Goal: Information Seeking & Learning: Check status

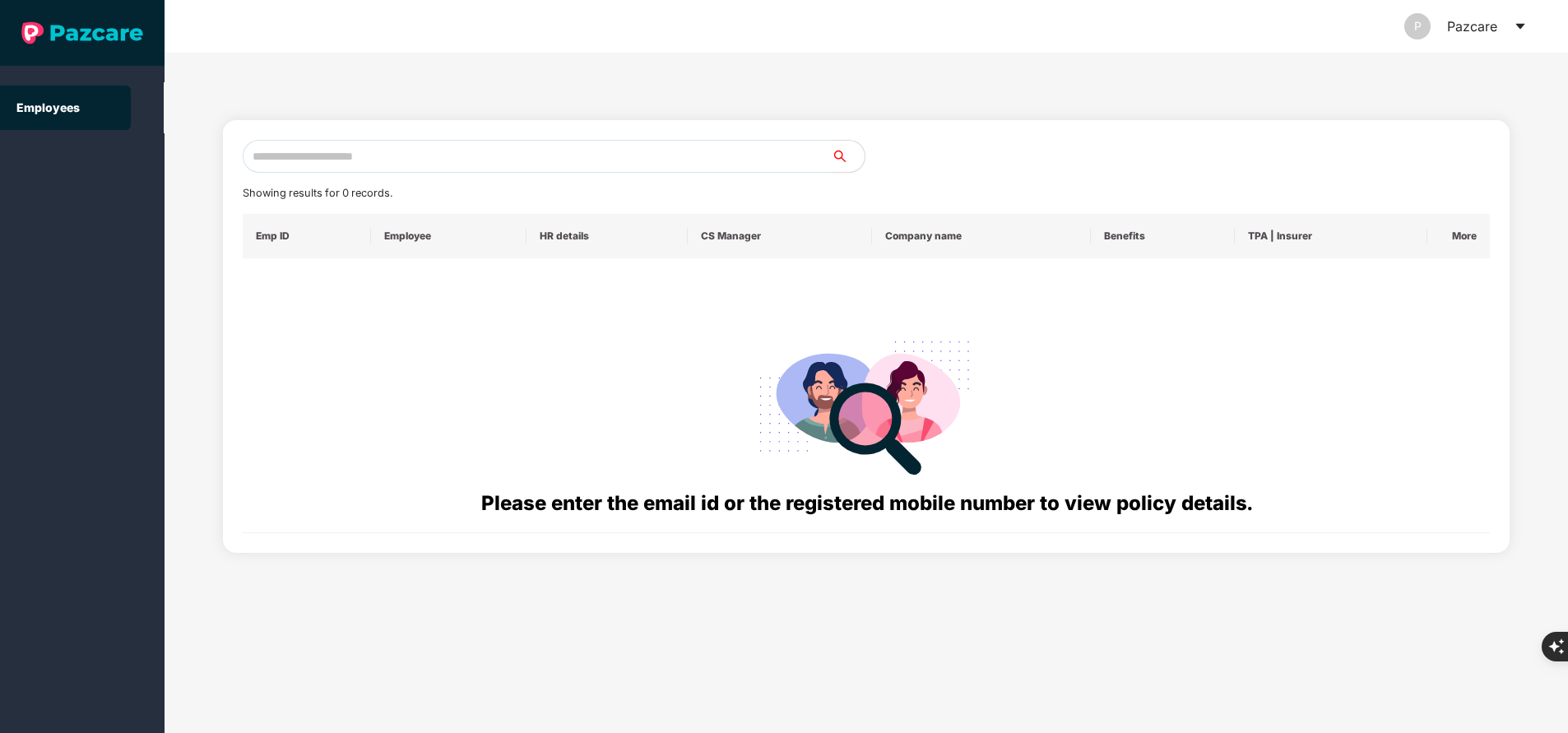
click at [439, 165] on input "text" at bounding box center [537, 157] width 589 height 33
paste input "**********"
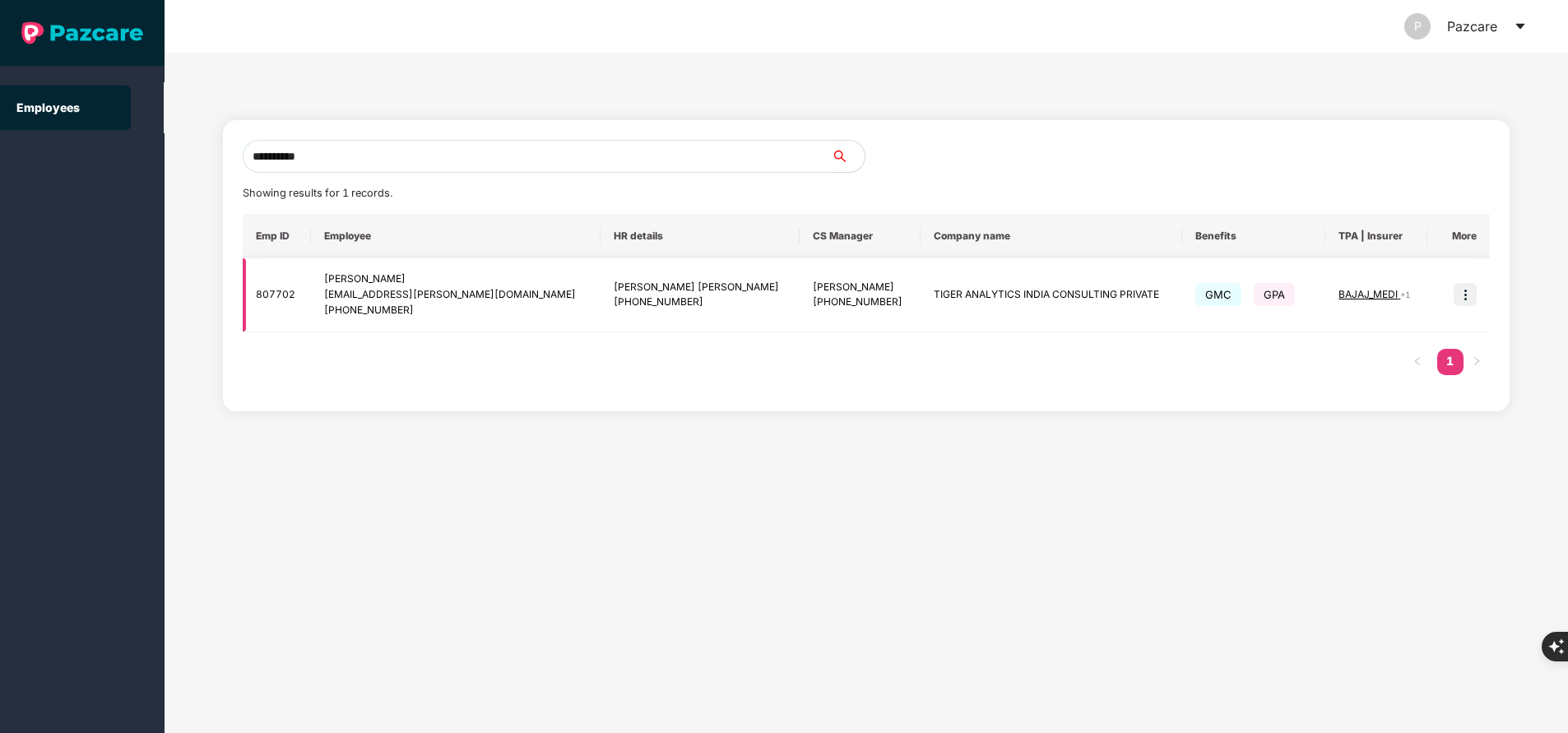
type input "**********"
click at [1467, 295] on img at bounding box center [1465, 295] width 24 height 24
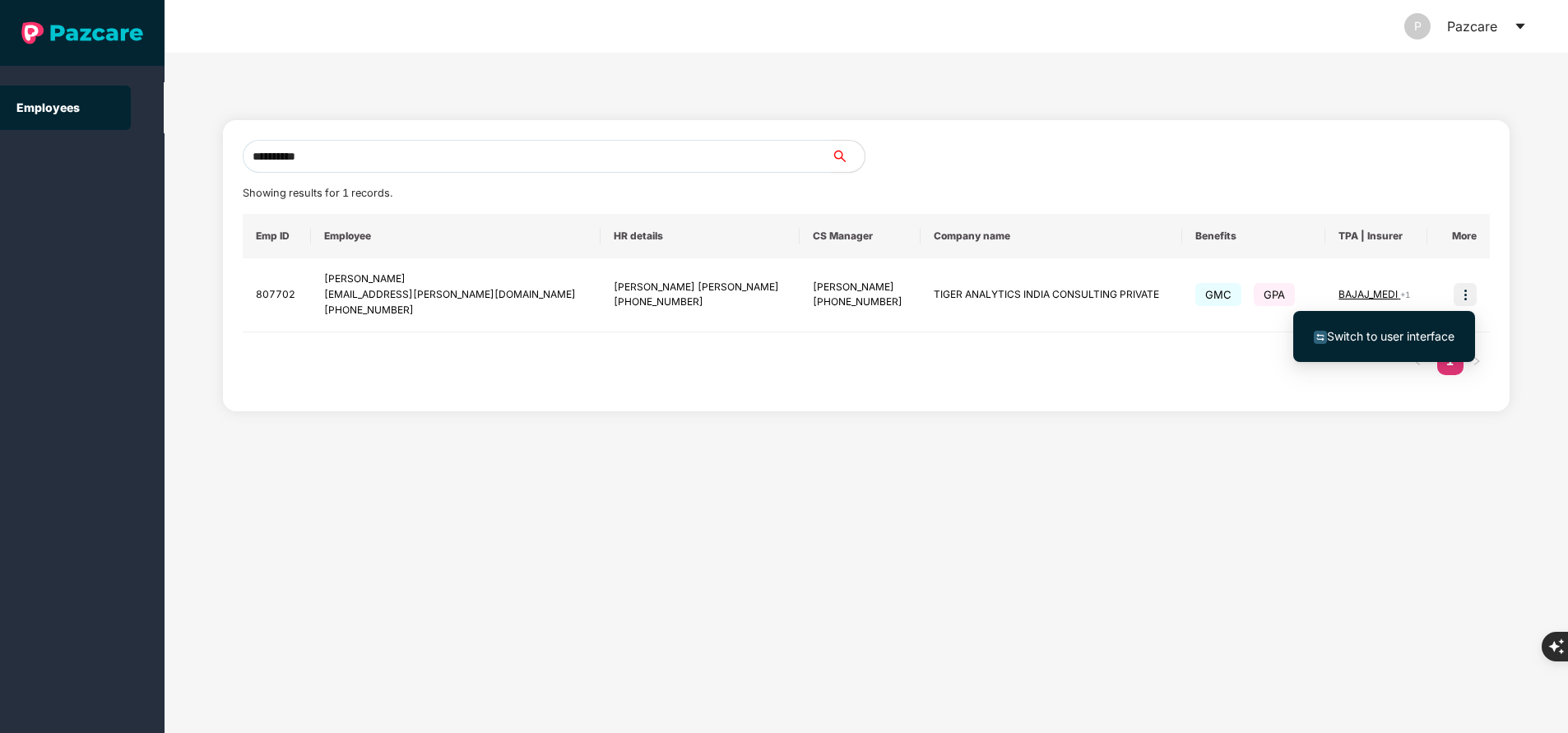
click at [1366, 341] on span "Switch to user interface" at bounding box center [1391, 336] width 127 height 14
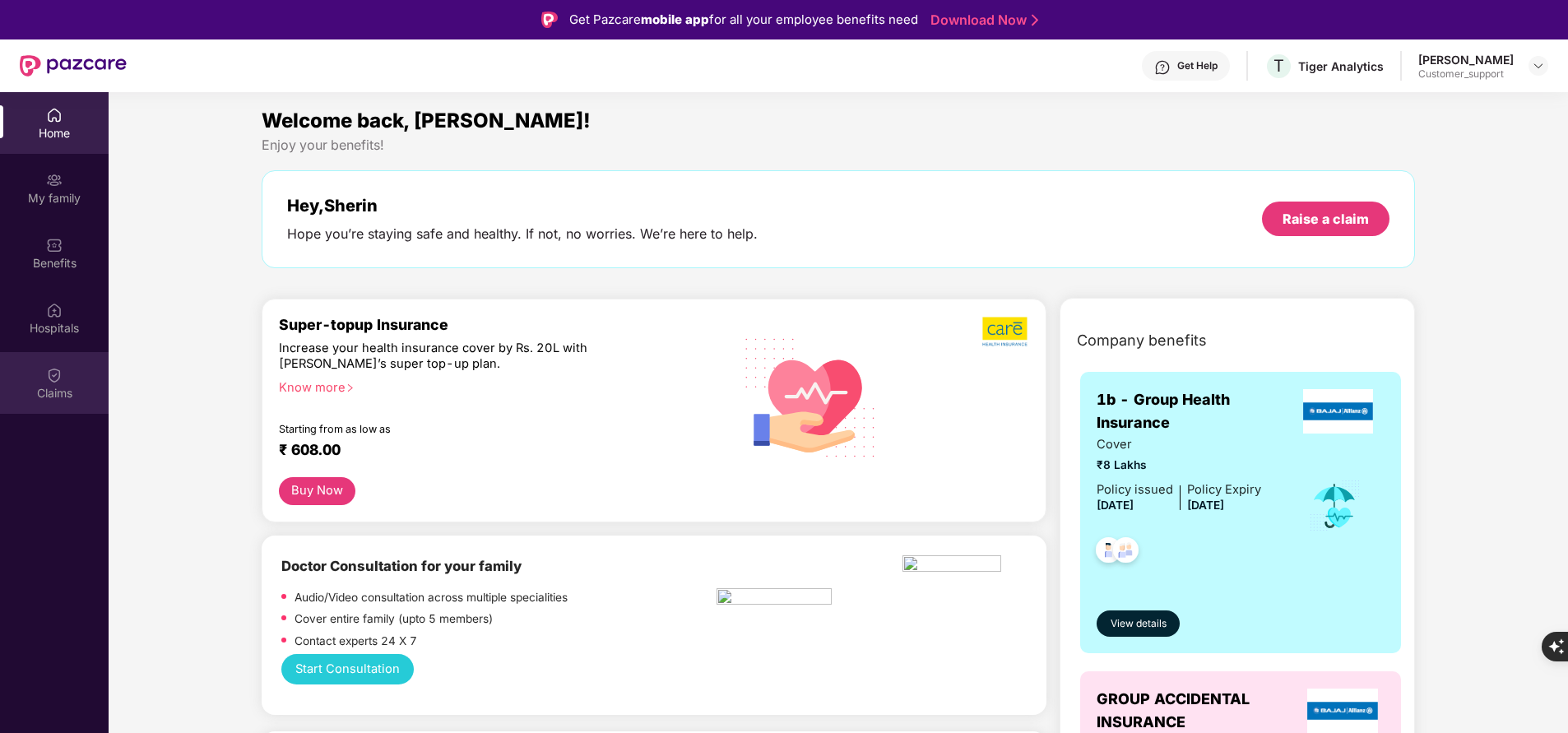
click at [41, 389] on div "Claims" at bounding box center [54, 393] width 109 height 17
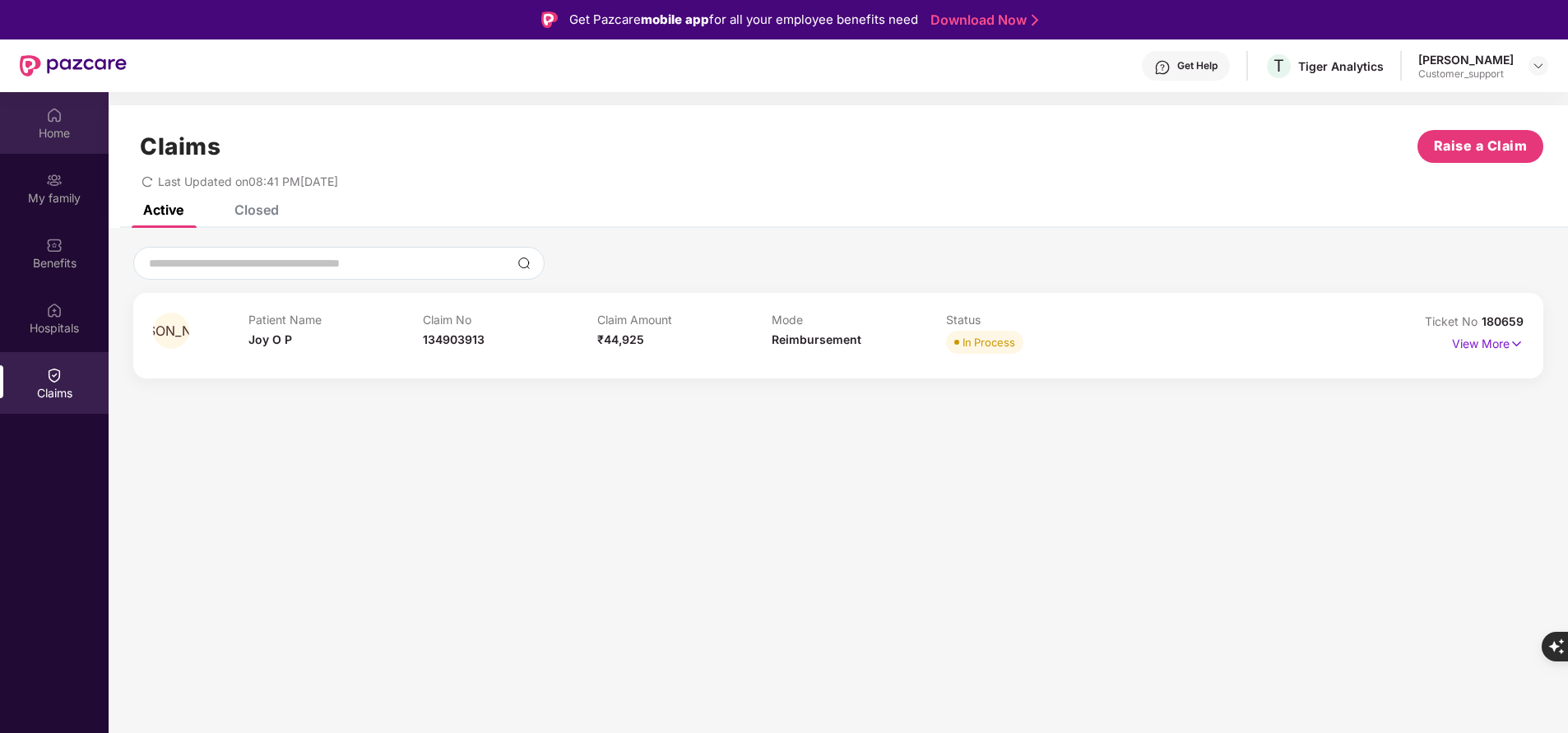
click at [24, 120] on div "Home" at bounding box center [54, 122] width 109 height 62
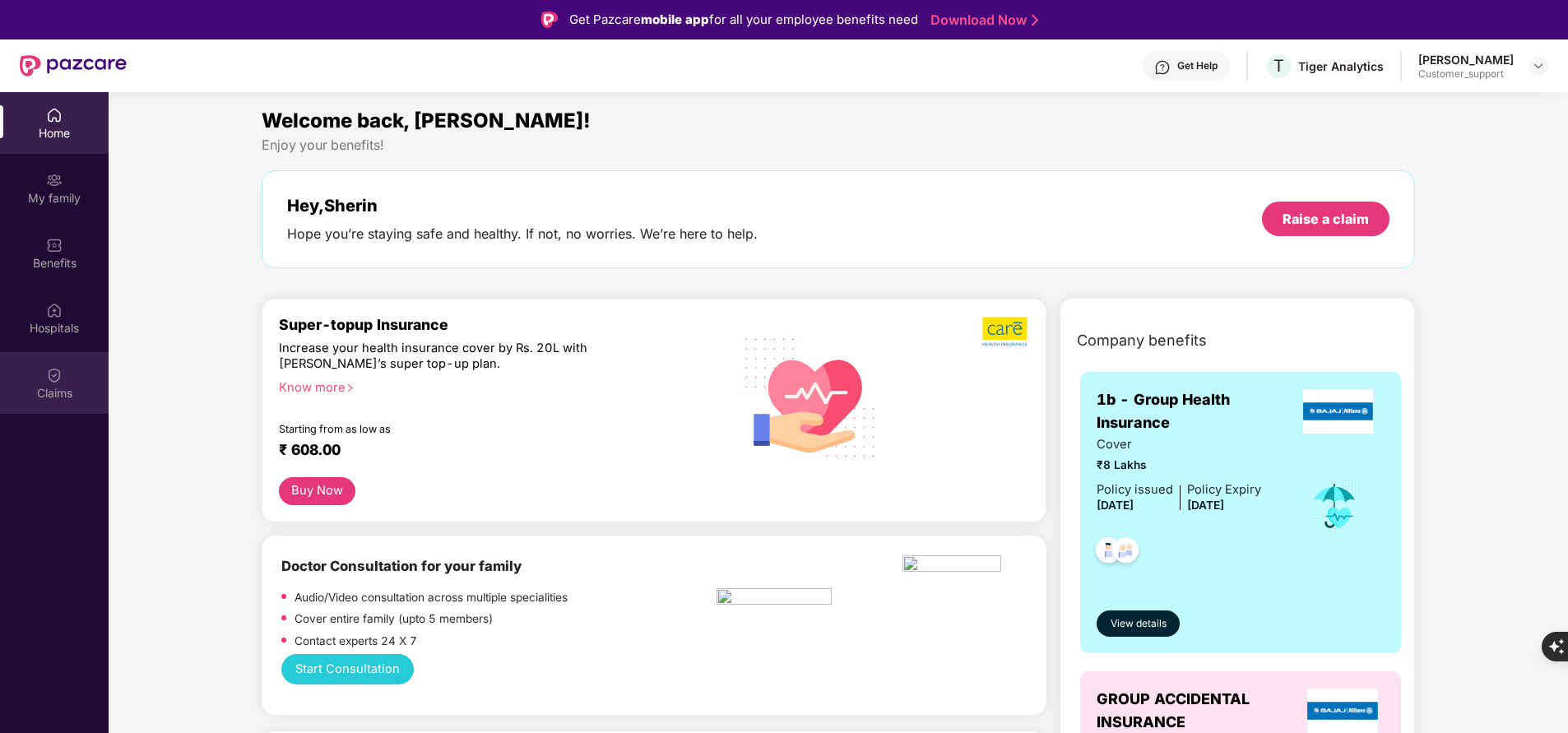
click at [67, 398] on div "Claims" at bounding box center [54, 393] width 109 height 17
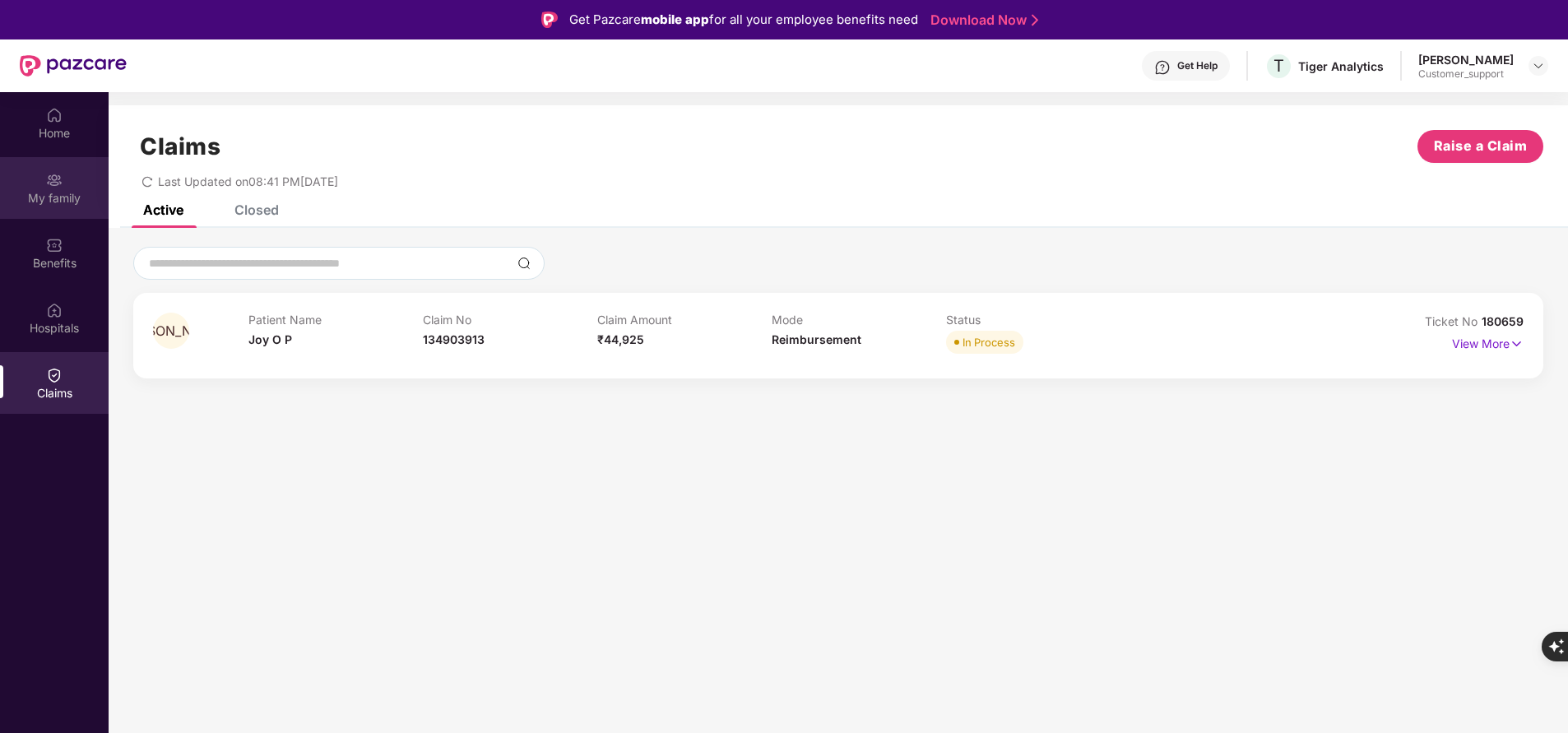
click at [67, 193] on div "My family" at bounding box center [54, 198] width 109 height 17
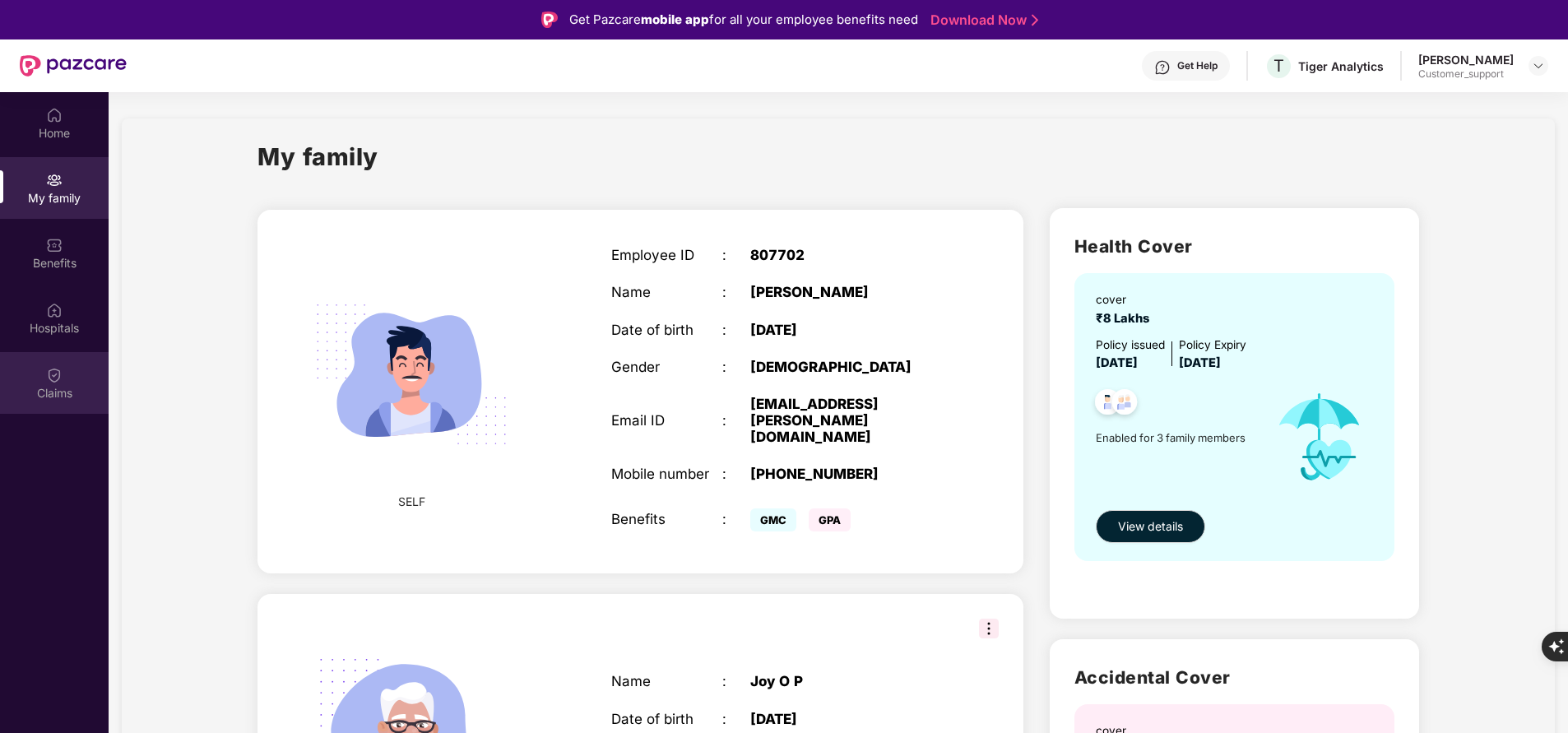
click at [44, 385] on div "Claims" at bounding box center [54, 393] width 109 height 17
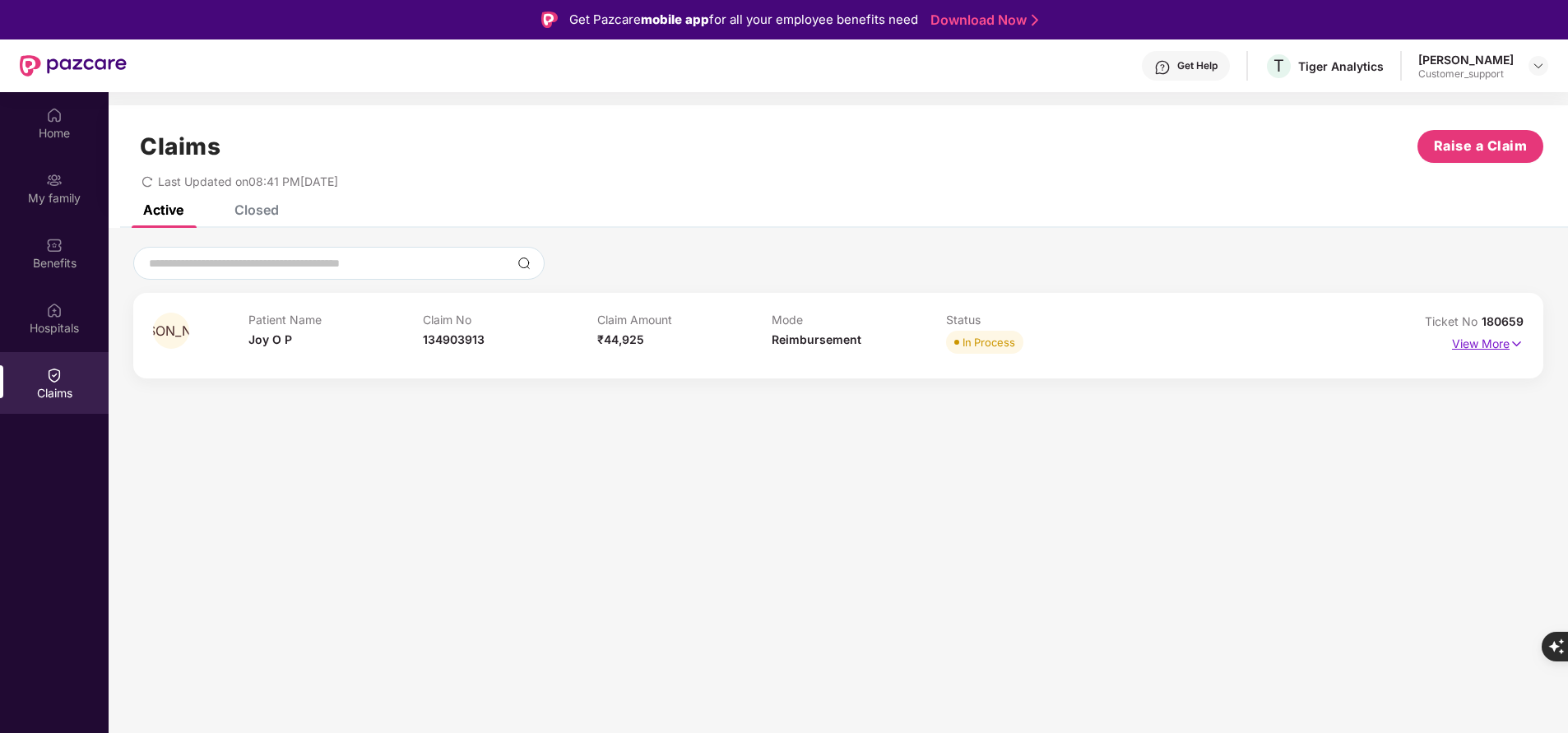
click at [1481, 335] on p "View More" at bounding box center [1487, 342] width 71 height 23
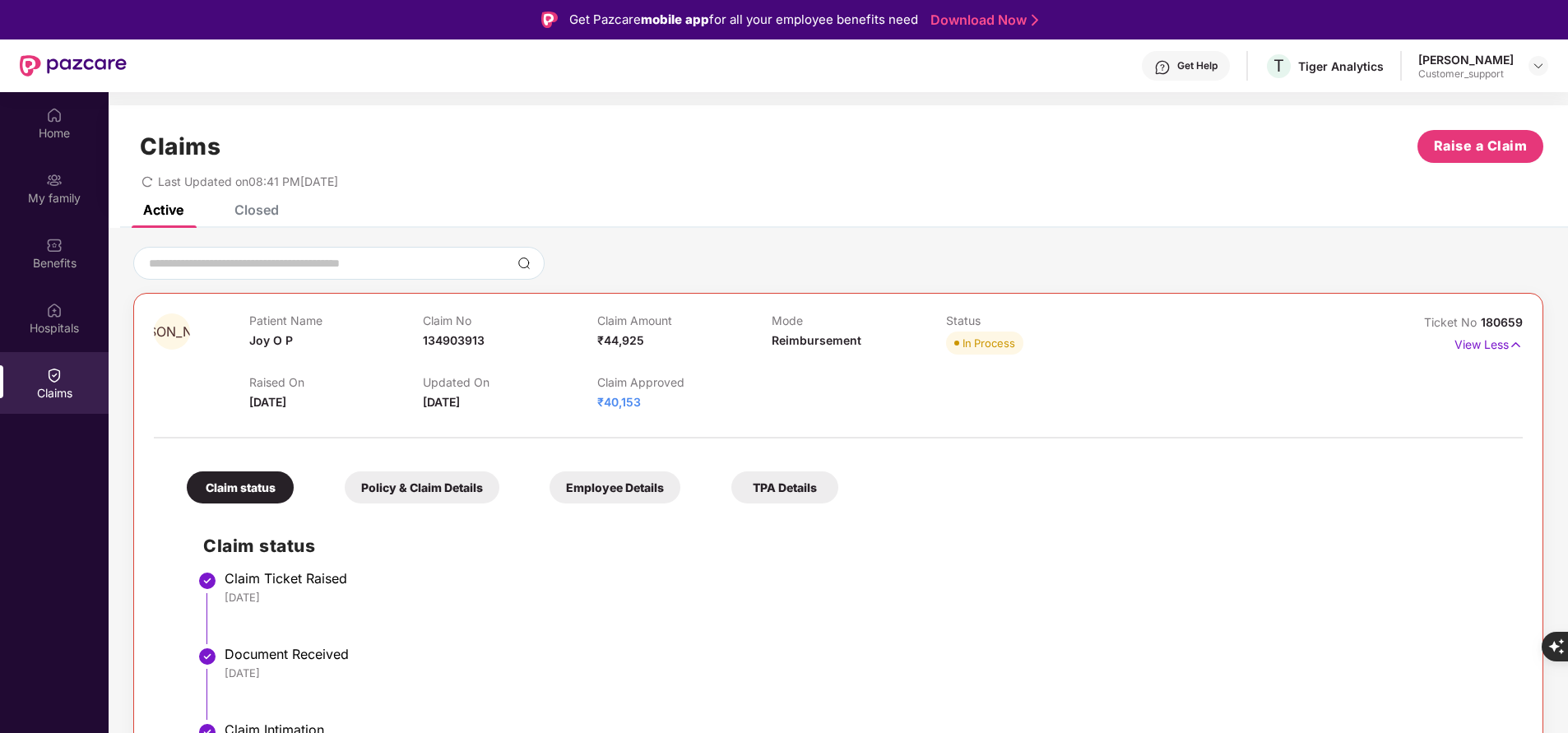
click at [1508, 318] on span "180659" at bounding box center [1501, 322] width 42 height 14
copy div "No 180659"
click at [1508, 318] on span "180659" at bounding box center [1501, 322] width 42 height 14
click at [1197, 197] on div "Claims Raise a Claim Last Updated on 08:41 PM[DATE]" at bounding box center [838, 155] width 1459 height 100
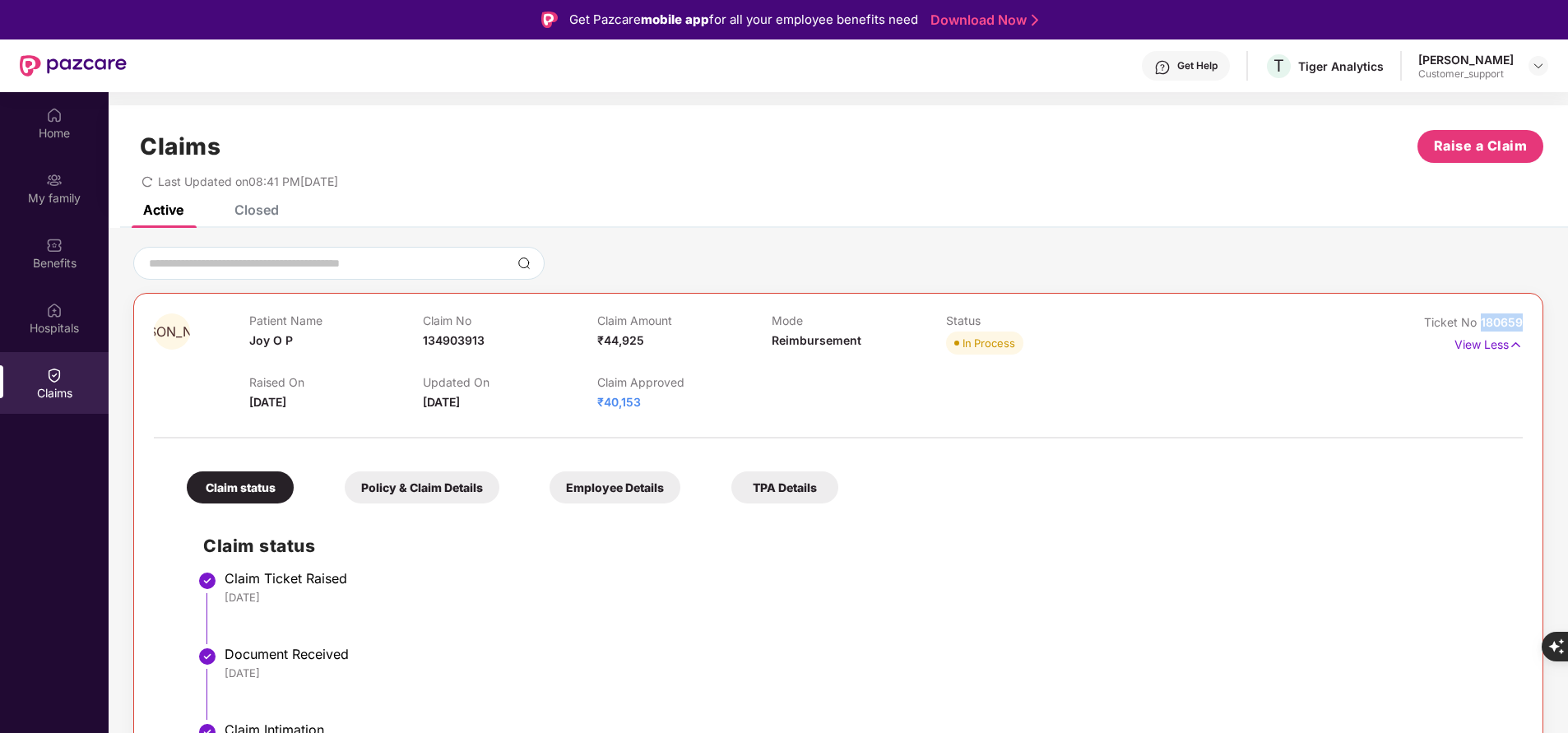
drag, startPoint x: 1481, startPoint y: 318, endPoint x: 1559, endPoint y: 322, distance: 78.1
click at [1559, 322] on div "JO Patient Name Joy O P Claim No 134903913 Claim Amount ₹44,925 Mode Reimbursem…" at bounding box center [838, 623] width 1459 height 753
copy span "180659"
